Goal: Task Accomplishment & Management: Manage account settings

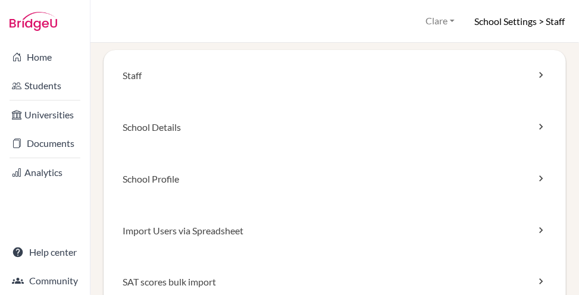
click at [535, 176] on icon at bounding box center [541, 179] width 12 height 12
click at [535, 177] on icon at bounding box center [541, 179] width 12 height 12
click at [524, 170] on link "School Profile" at bounding box center [335, 180] width 462 height 52
click at [512, 179] on link "School Profile" at bounding box center [335, 180] width 462 height 52
click at [167, 122] on link "School Details" at bounding box center [335, 128] width 462 height 52
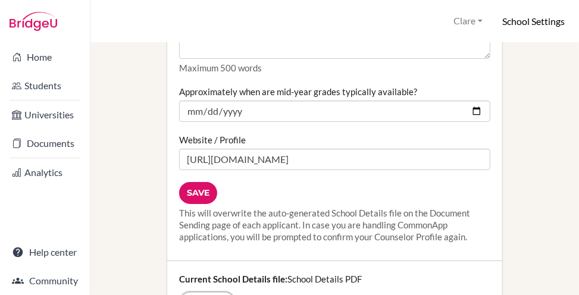
scroll to position [1830, 0]
click at [48, 138] on link "Documents" at bounding box center [44, 144] width 85 height 24
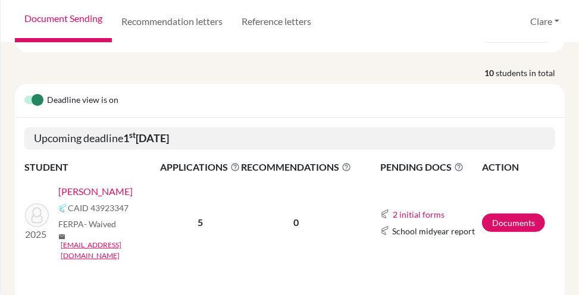
scroll to position [210, 0]
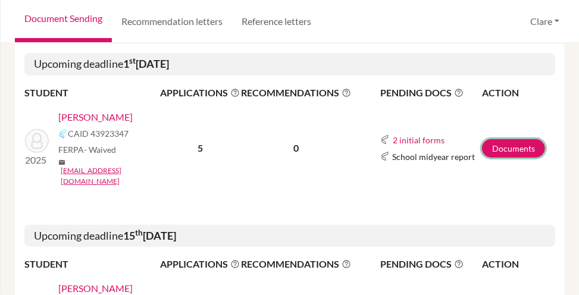
click at [509, 153] on link "Documents" at bounding box center [513, 148] width 63 height 18
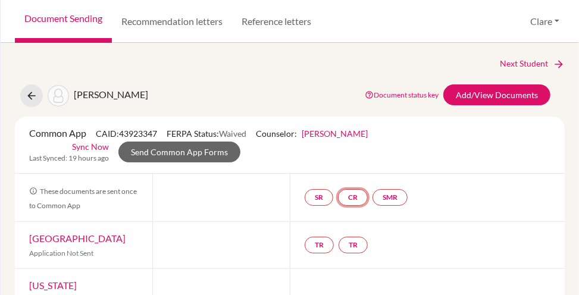
click at [345, 201] on link "CR" at bounding box center [353, 197] width 30 height 17
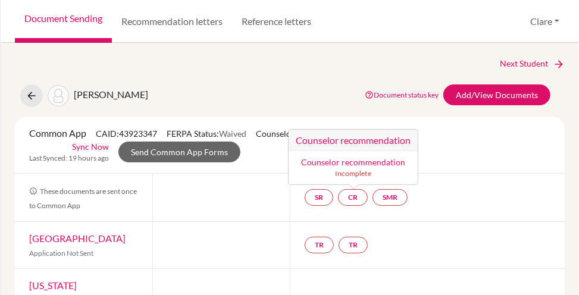
click at [357, 160] on link "Counselor recommendation" at bounding box center [353, 162] width 104 height 10
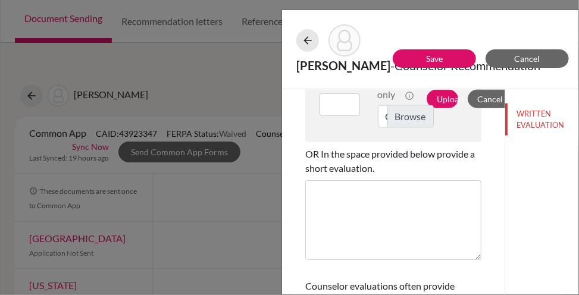
scroll to position [580, 0]
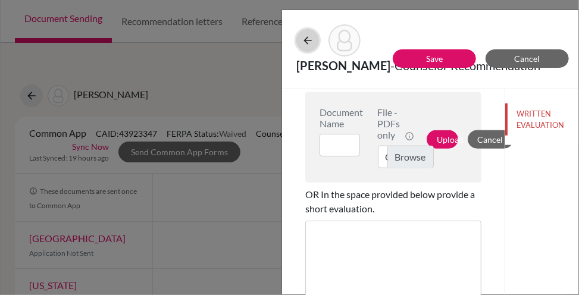
click at [306, 35] on icon at bounding box center [308, 41] width 12 height 12
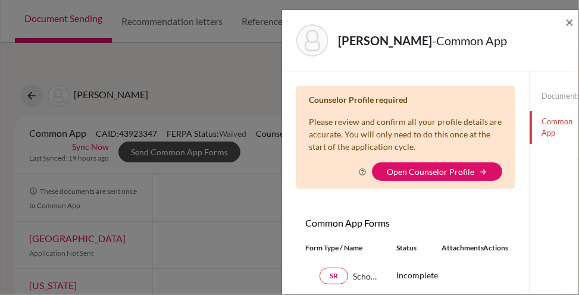
click at [446, 170] on link "Open Counselor Profile" at bounding box center [430, 172] width 87 height 10
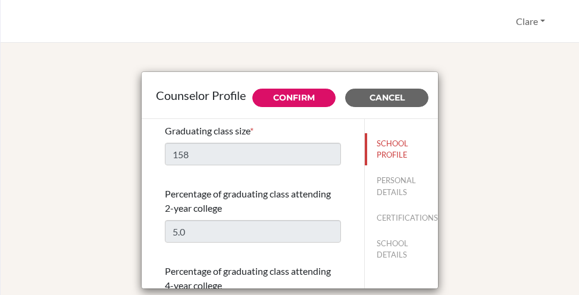
select select "1"
select select "350319"
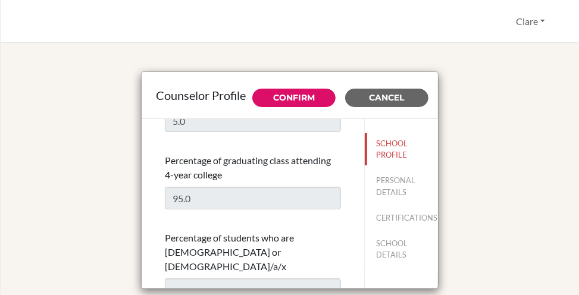
scroll to position [215, 0]
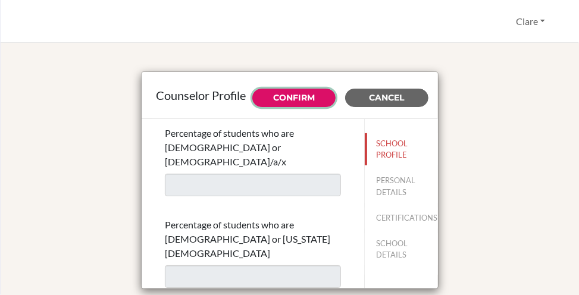
click at [291, 102] on link "Confirm" at bounding box center [294, 97] width 42 height 11
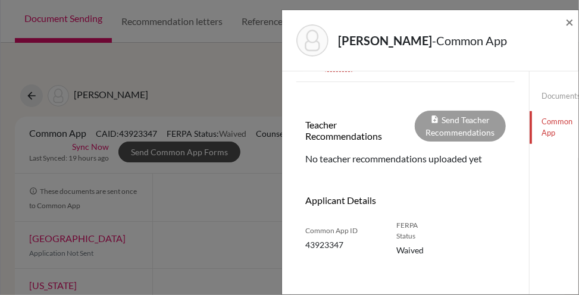
scroll to position [412, 0]
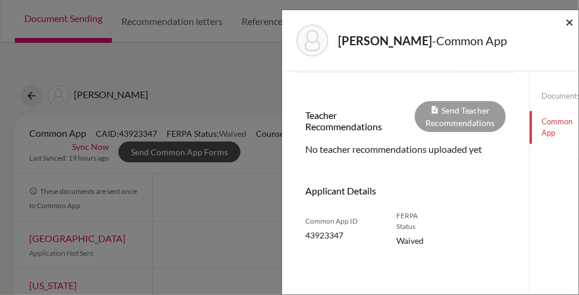
click at [568, 21] on span "×" at bounding box center [569, 21] width 8 height 17
